Goal: Navigation & Orientation: Find specific page/section

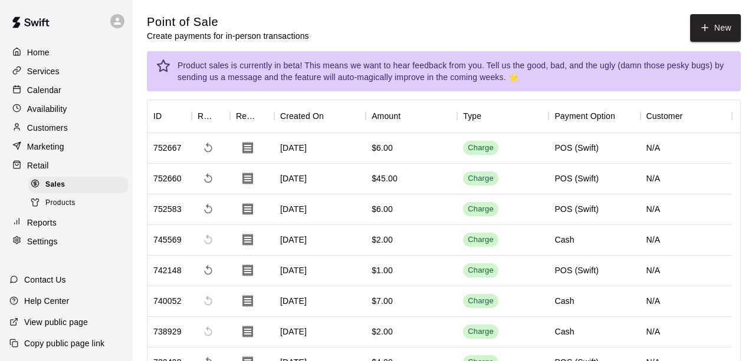
click at [49, 93] on p "Calendar" at bounding box center [44, 90] width 34 height 12
click at [48, 90] on p "Calendar" at bounding box center [44, 90] width 34 height 12
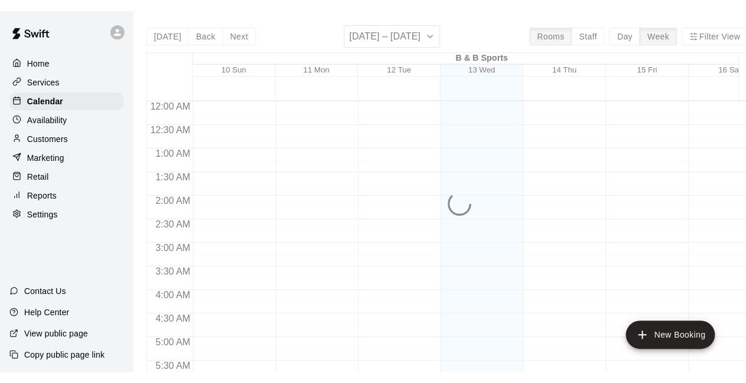
scroll to position [755, 0]
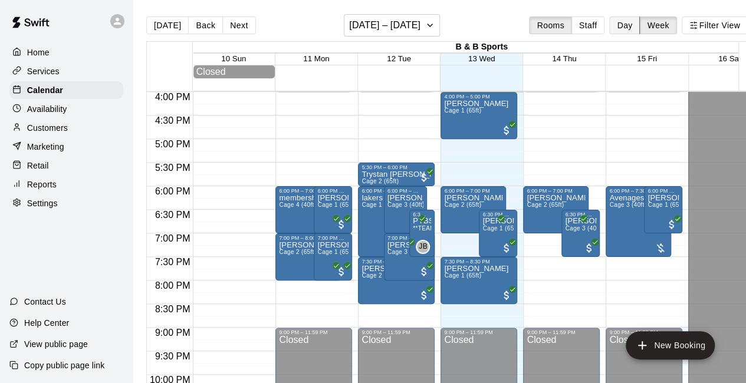
click at [637, 24] on button "Day" at bounding box center [624, 26] width 31 height 18
